Goal: Find specific page/section: Find specific page/section

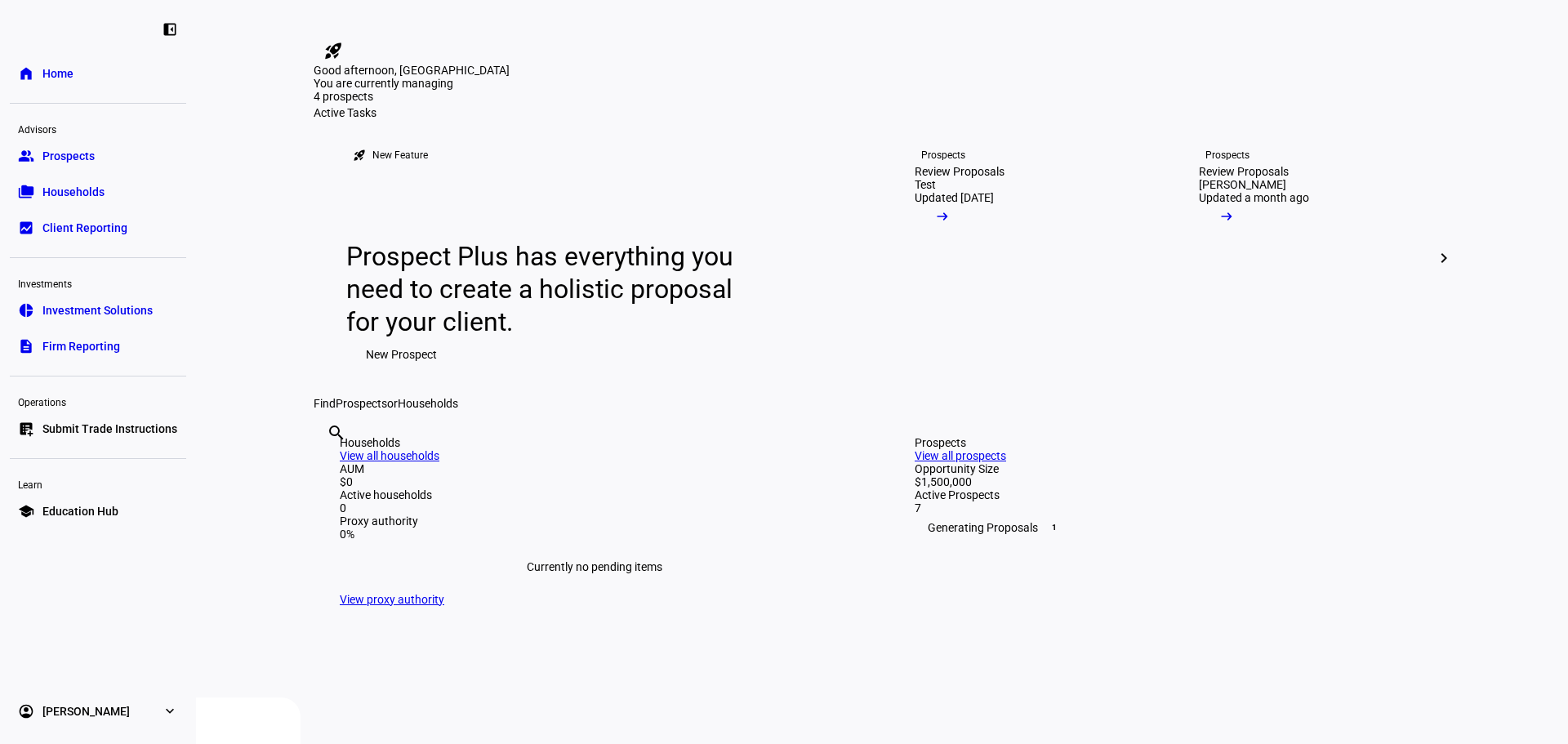
click at [86, 184] on span "Households" at bounding box center [73, 191] width 62 height 16
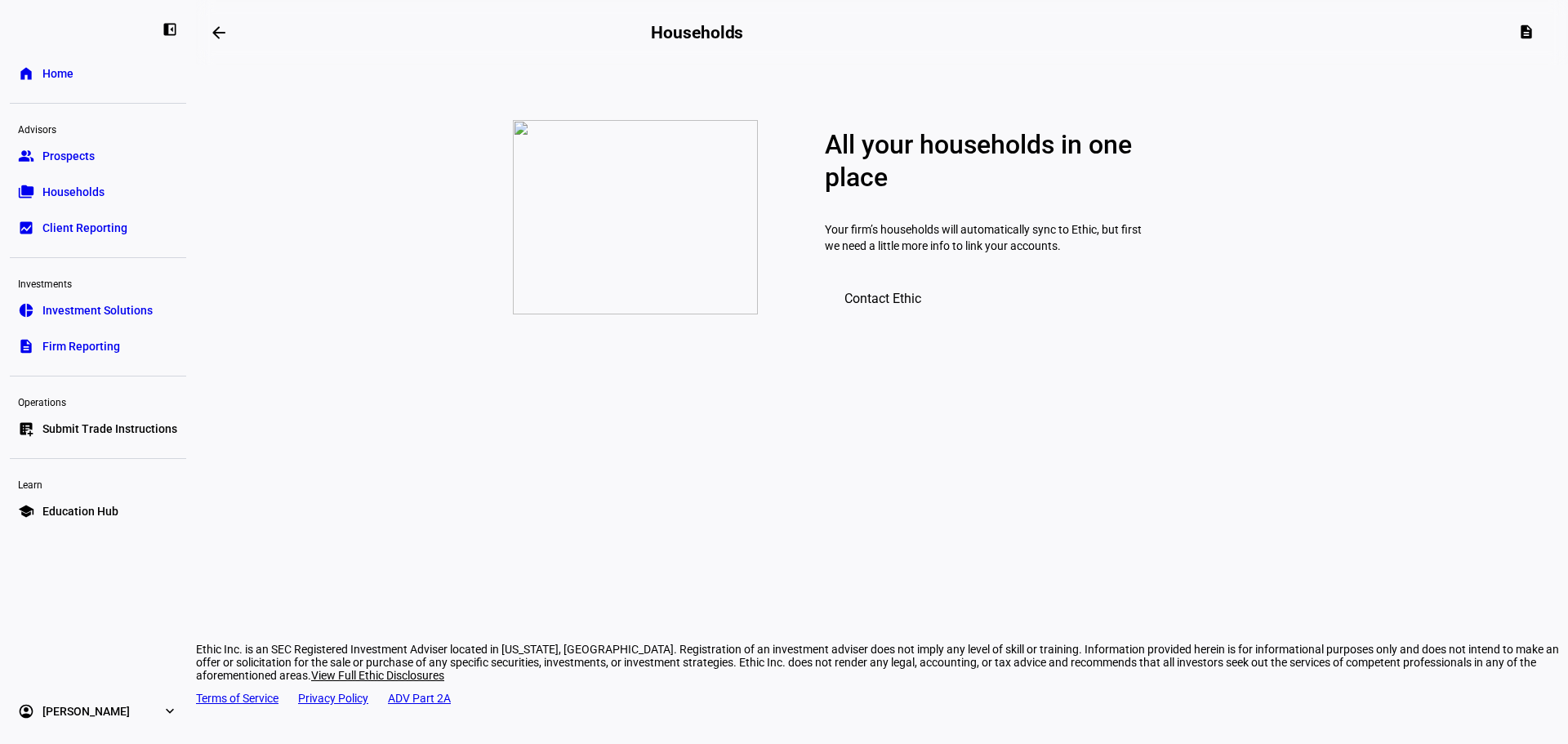
click at [64, 152] on span "Prospects" at bounding box center [69, 156] width 52 height 16
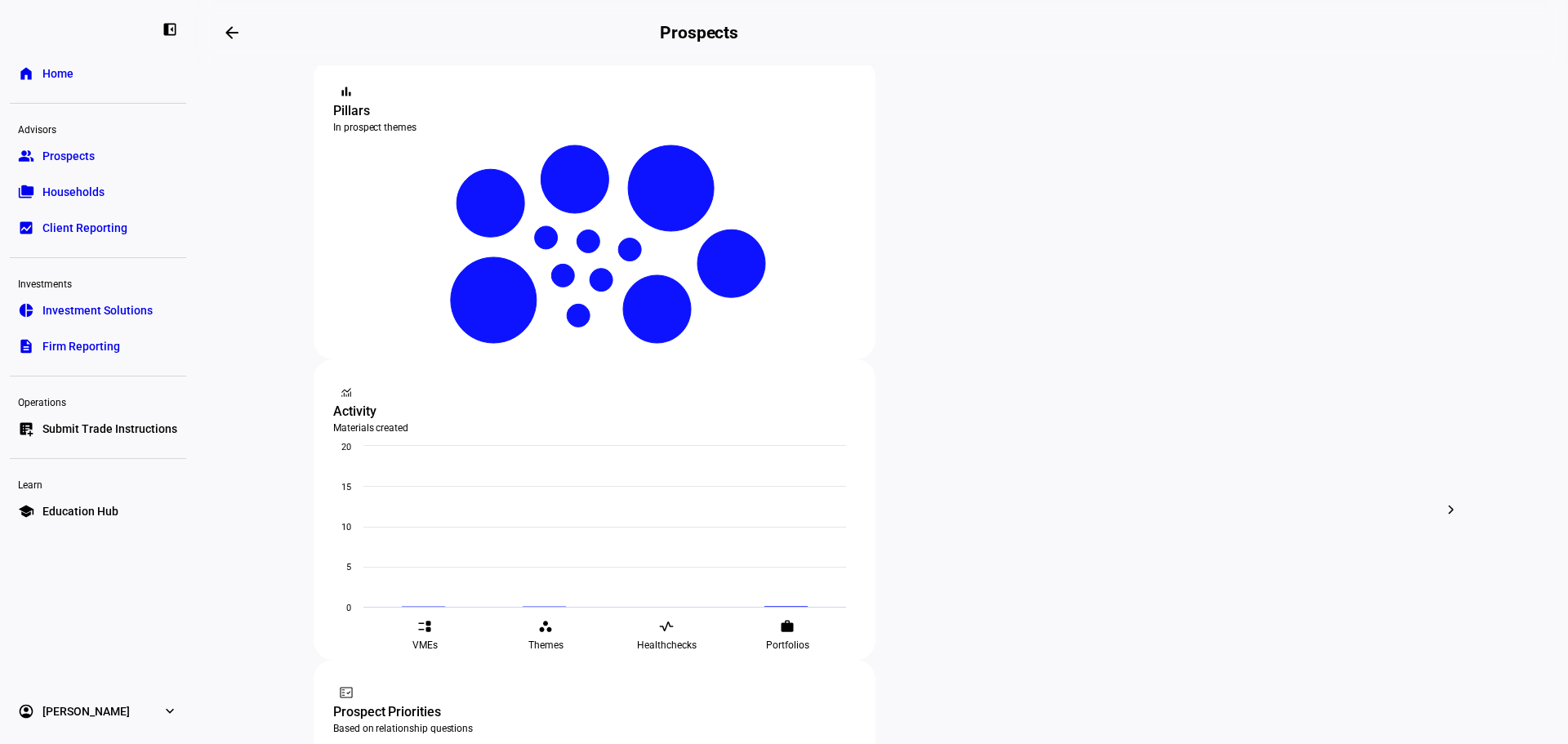
scroll to position [327, 0]
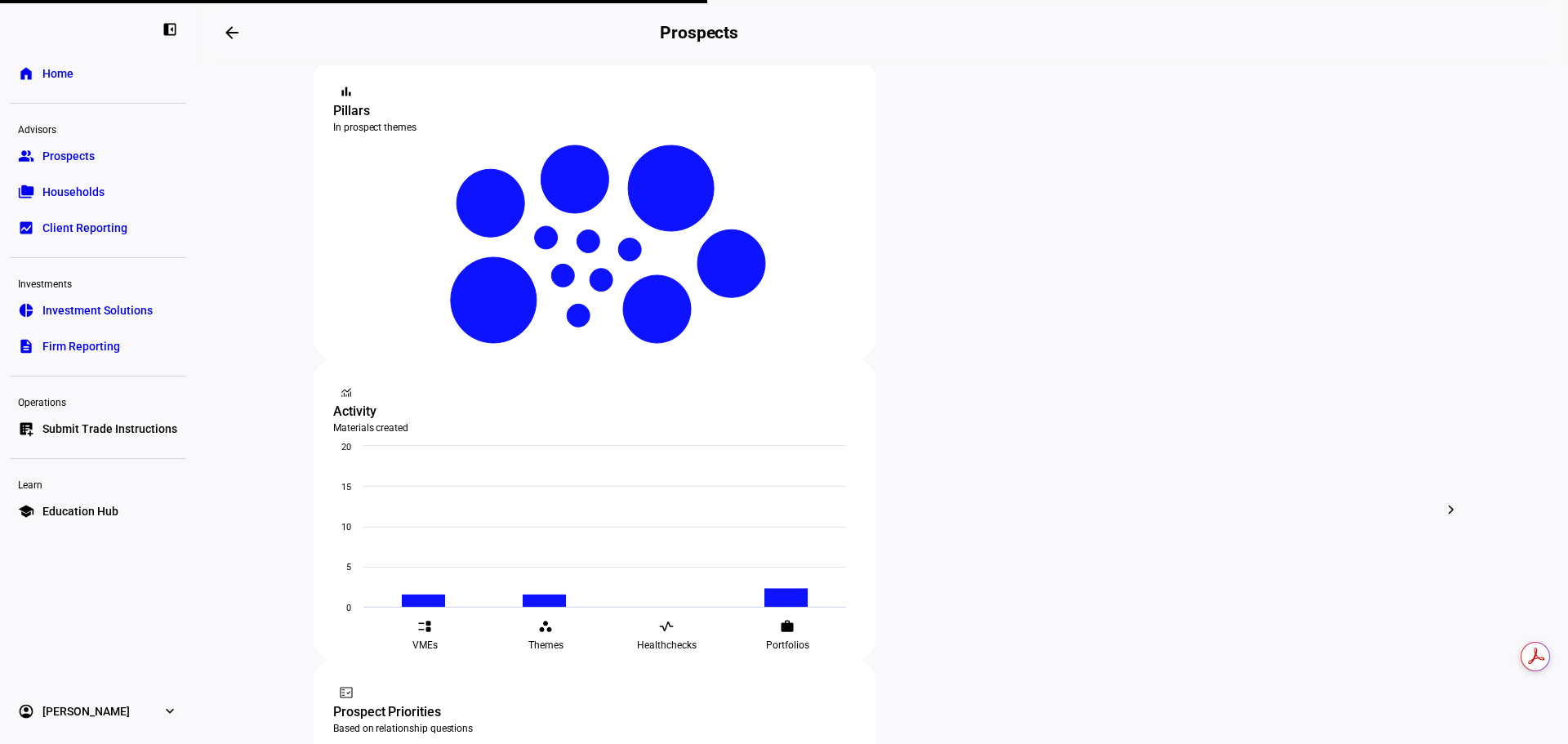
scroll to position [0, 0]
